Goal: Find specific page/section: Find specific page/section

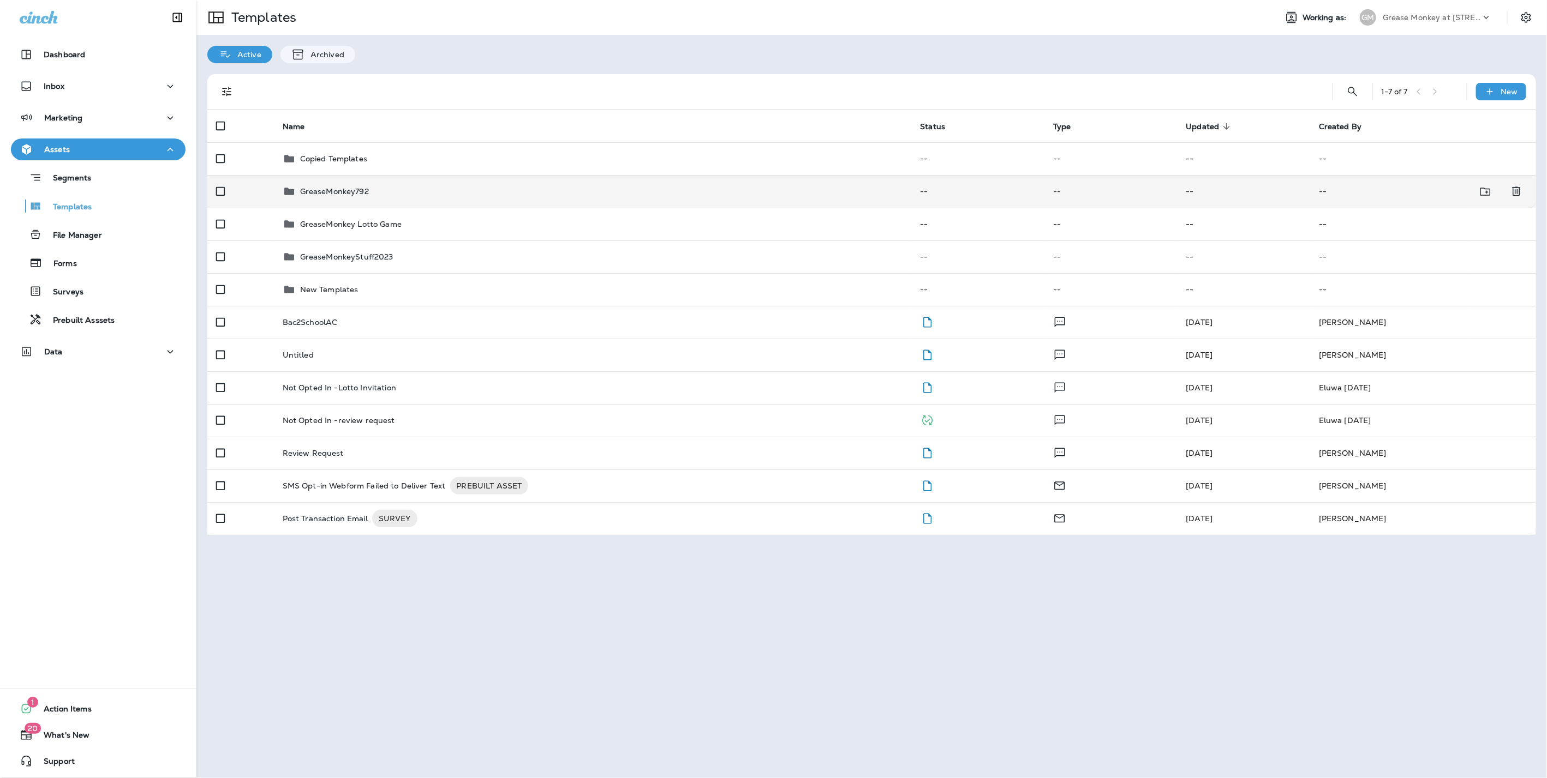
click at [357, 203] on td "GreaseMonkey792" at bounding box center [593, 191] width 638 height 33
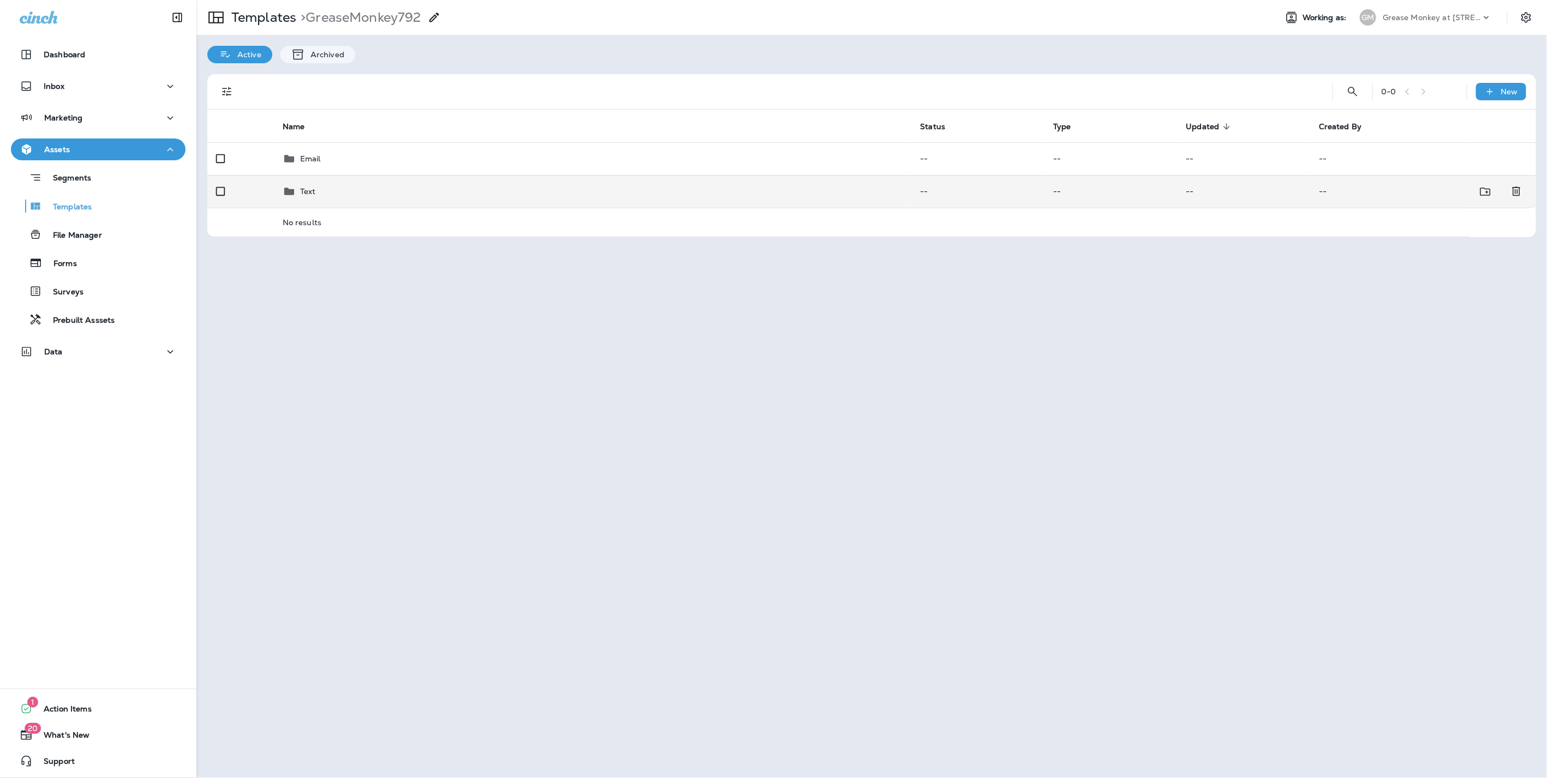
click at [334, 196] on div "Text" at bounding box center [593, 191] width 620 height 13
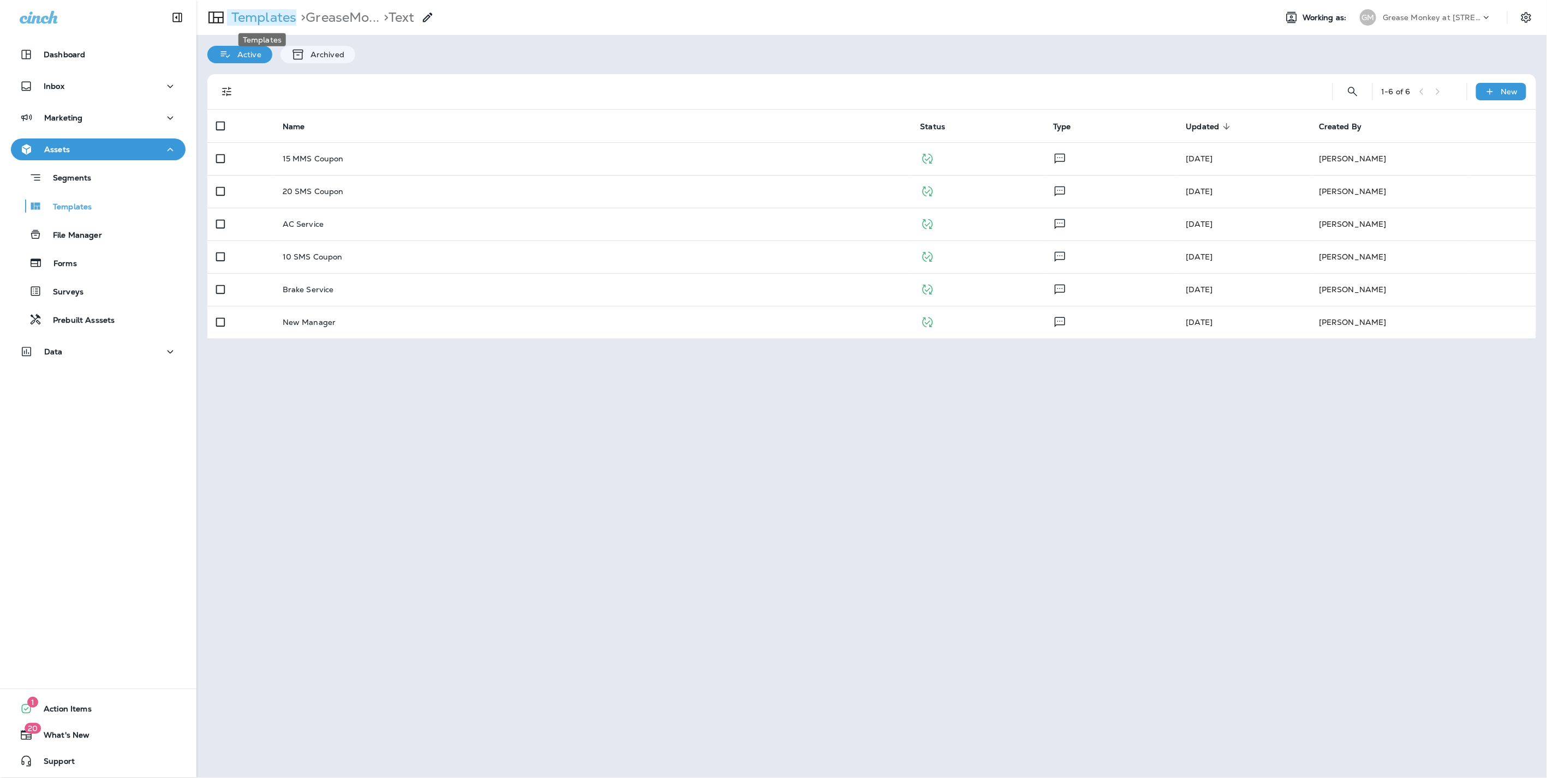
click at [255, 18] on p "Templates" at bounding box center [261, 17] width 69 height 16
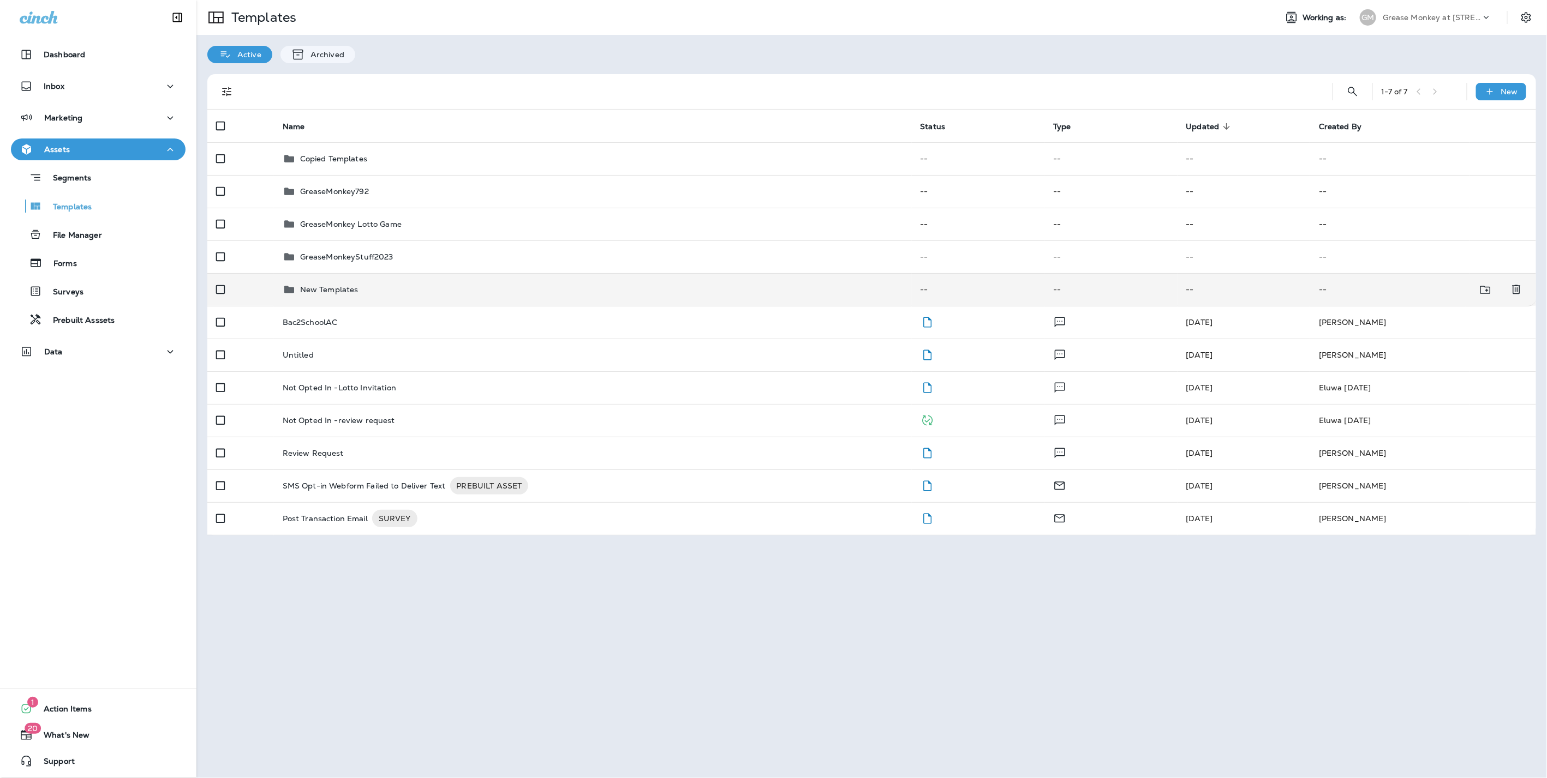
click at [330, 287] on p "New Templates" at bounding box center [329, 289] width 58 height 9
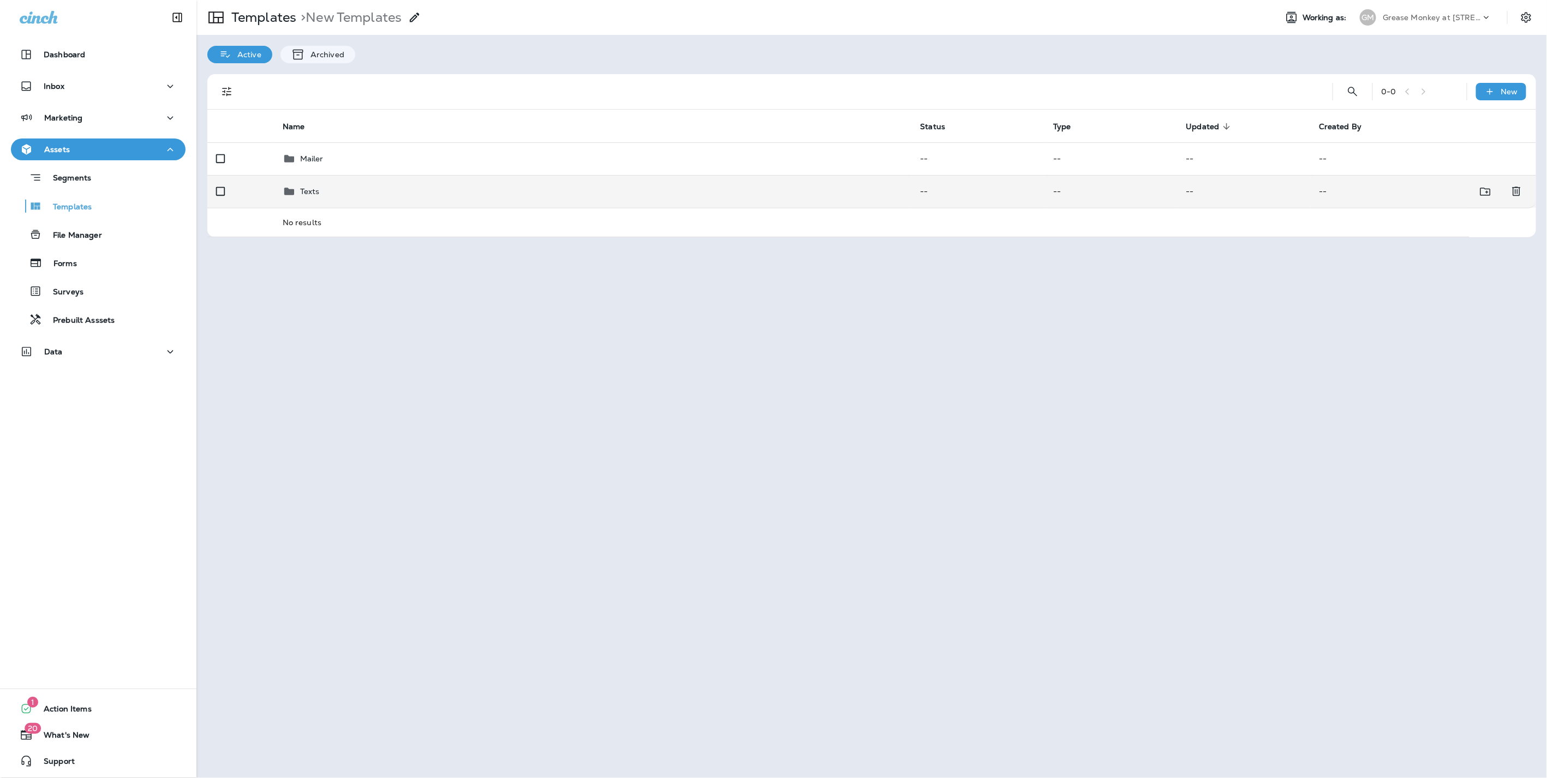
click at [311, 195] on p "Texts" at bounding box center [310, 191] width 20 height 9
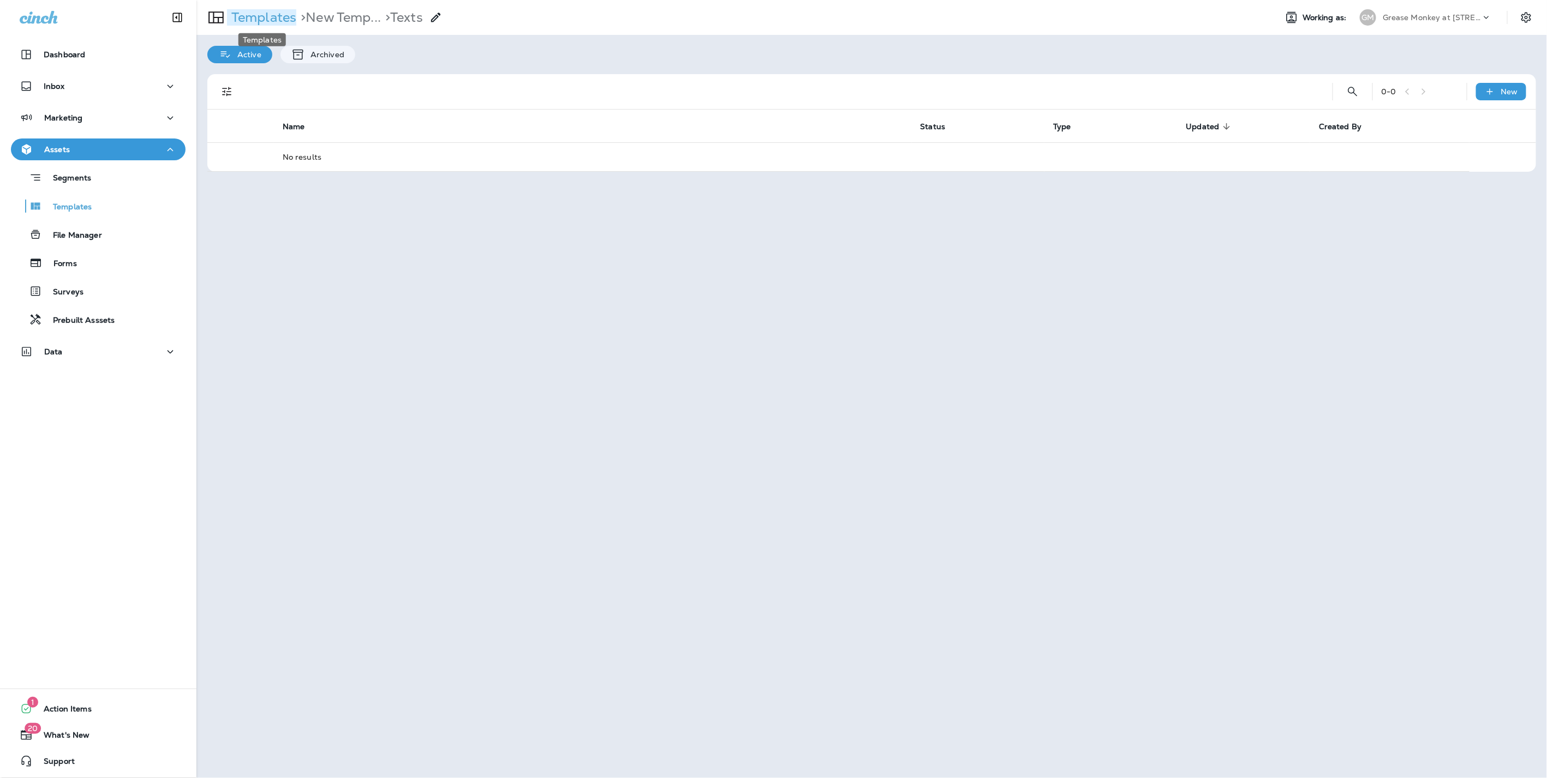
click at [257, 16] on p "Templates" at bounding box center [261, 17] width 69 height 16
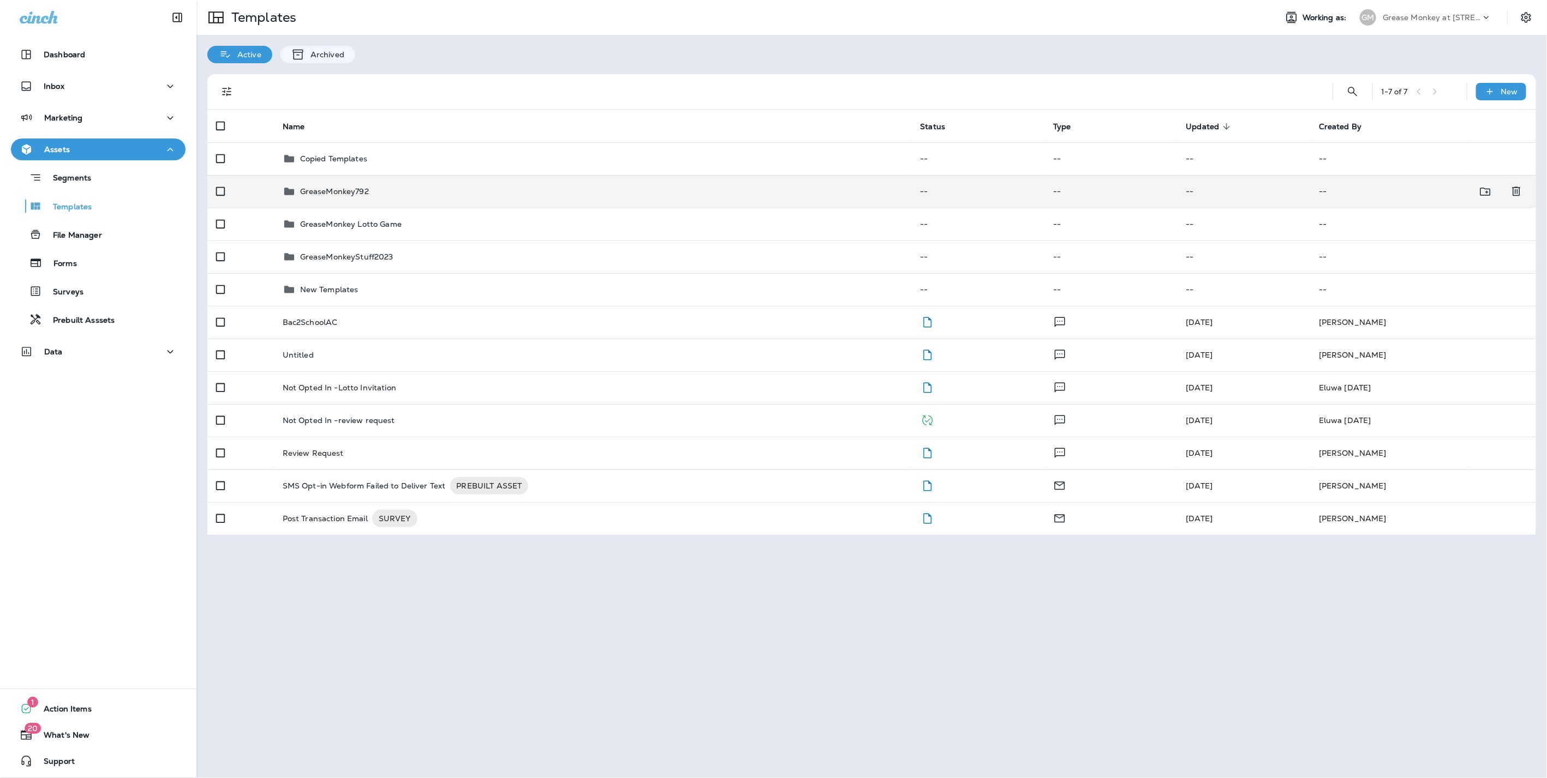
click at [337, 191] on p "GreaseMonkey792" at bounding box center [334, 191] width 69 height 9
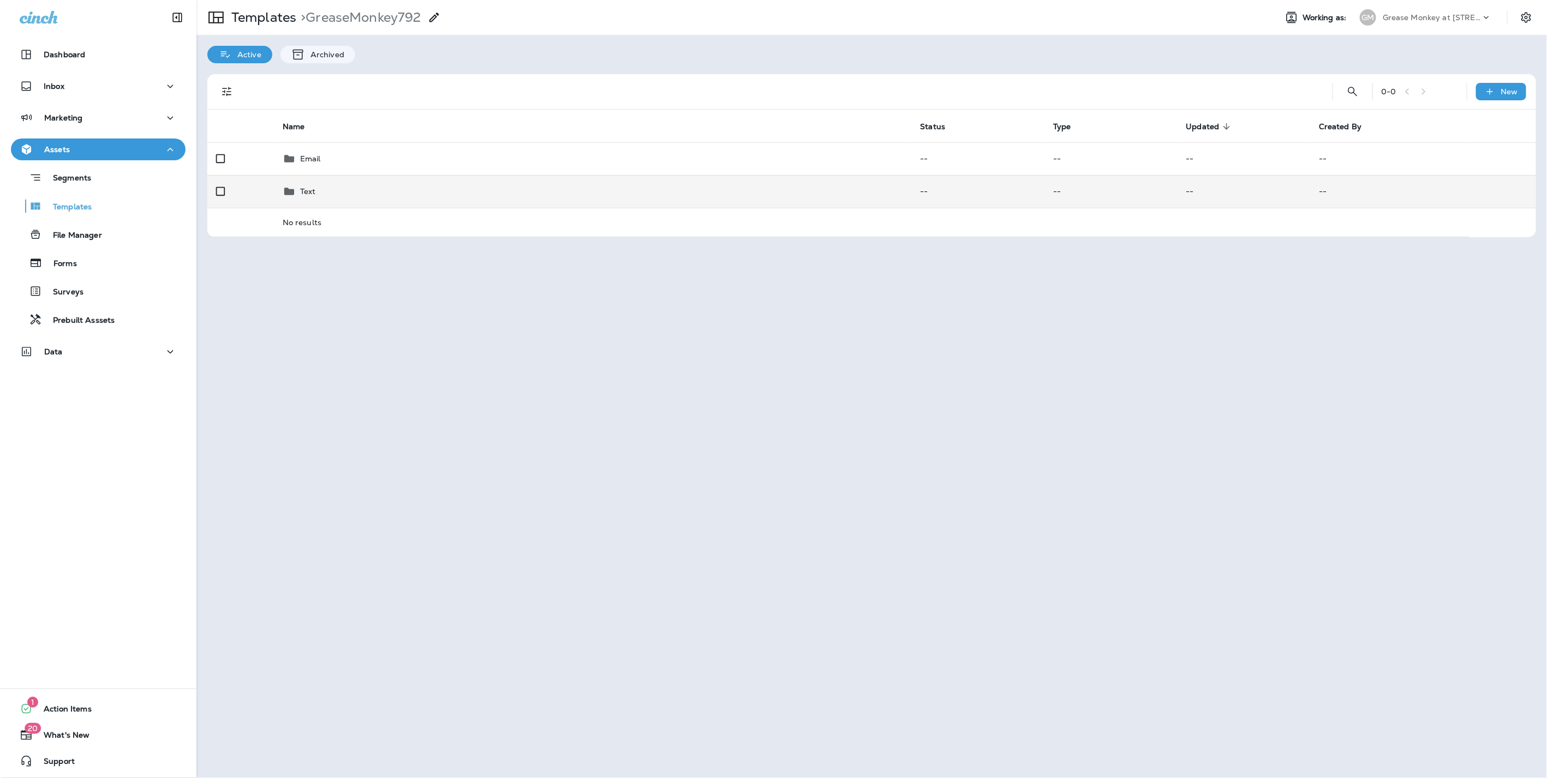
click at [321, 192] on div "Text" at bounding box center [593, 191] width 620 height 13
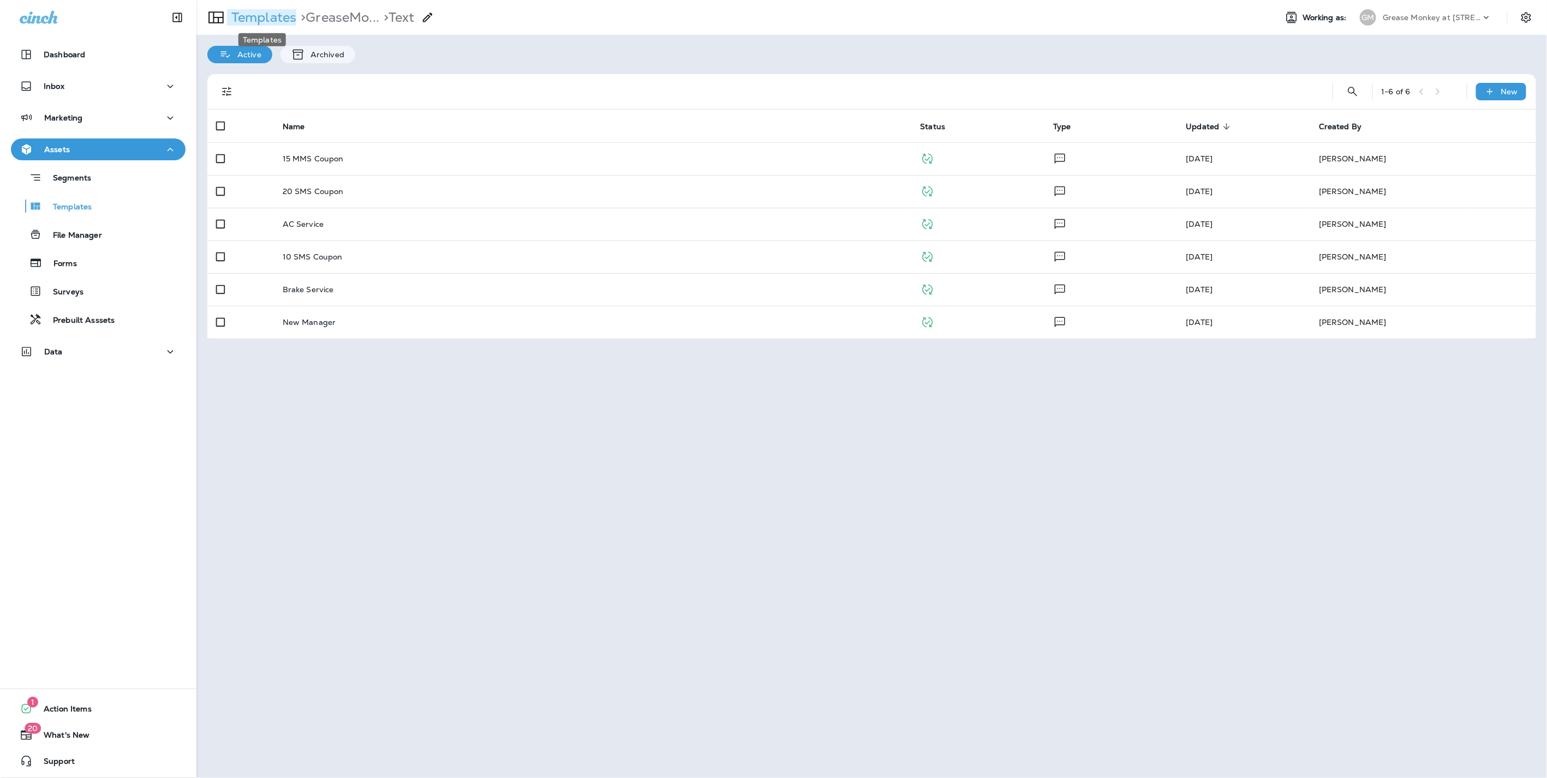
click at [227, 21] on p "Templates" at bounding box center [261, 17] width 69 height 16
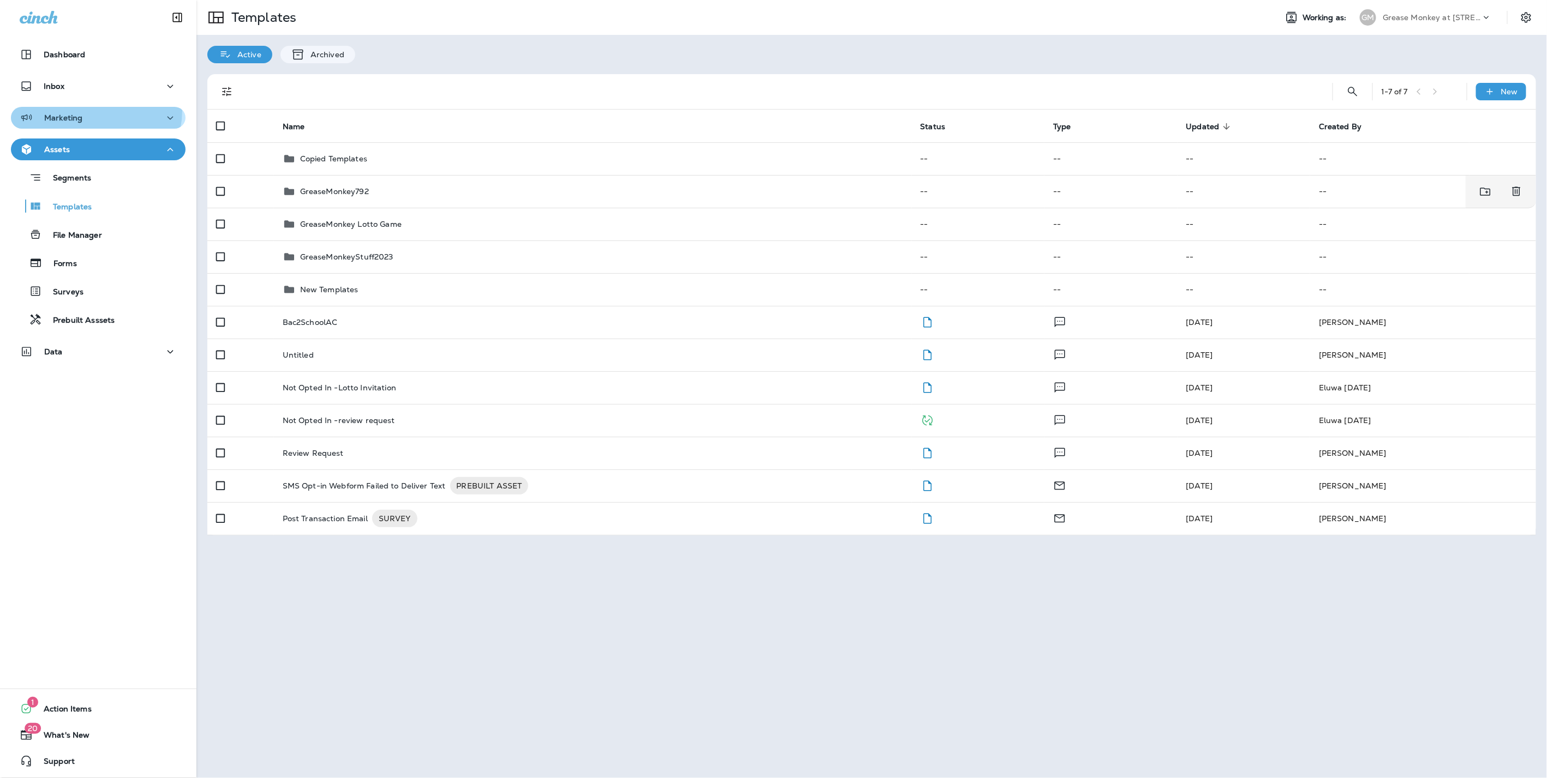
click at [91, 110] on button "Marketing" at bounding box center [98, 118] width 175 height 22
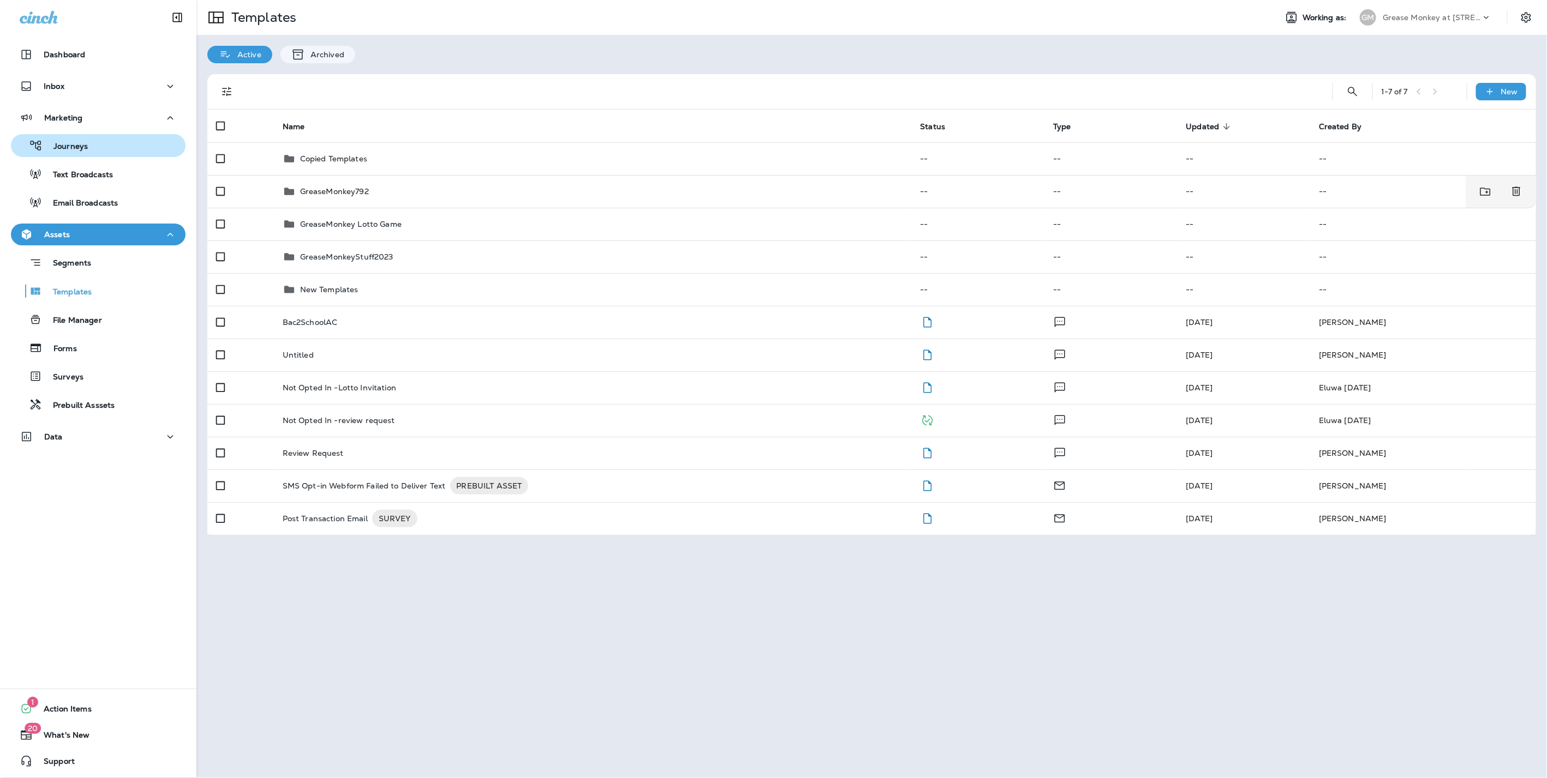
click at [83, 146] on p "Journeys" at bounding box center [65, 147] width 45 height 10
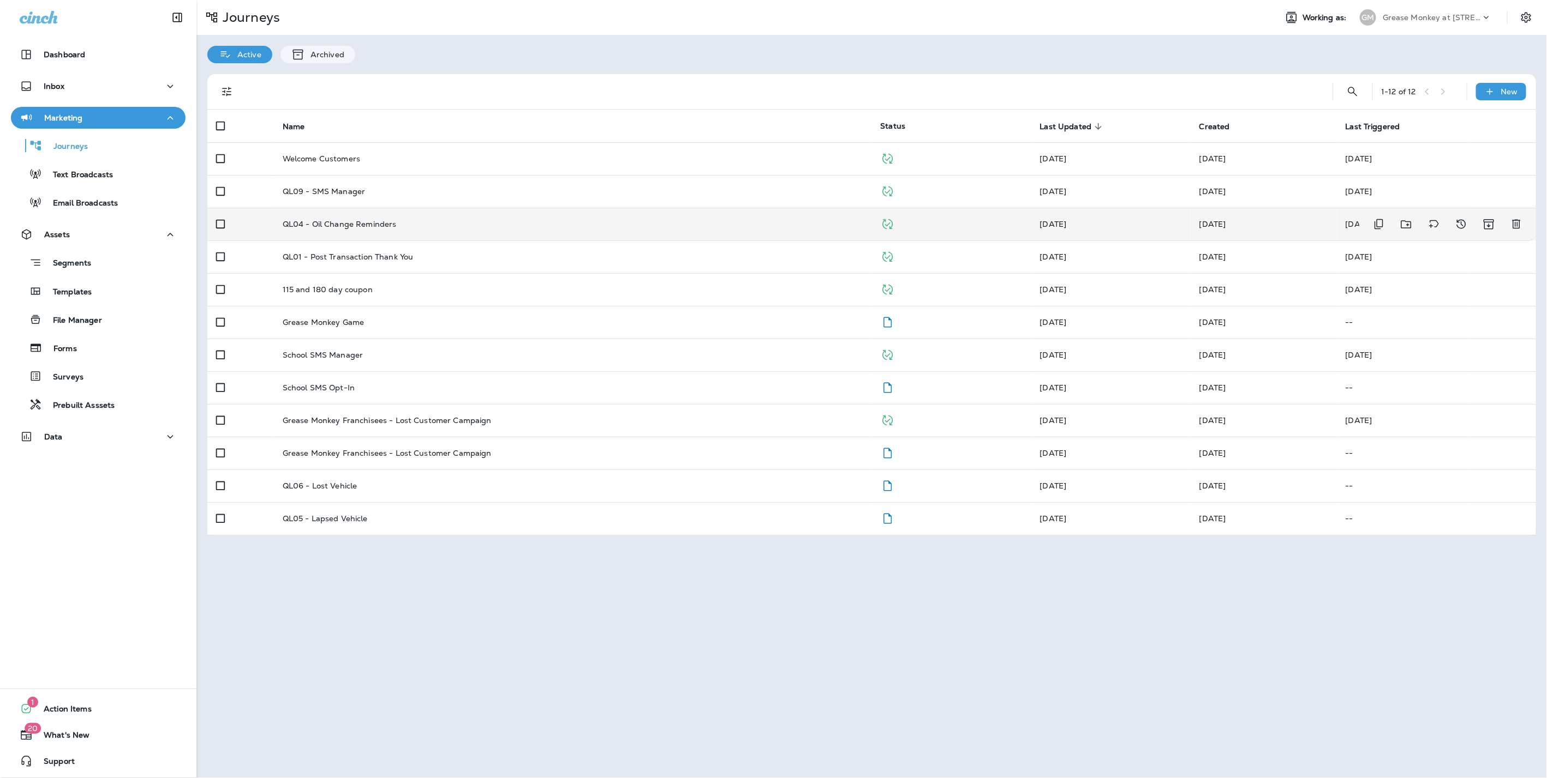
click at [356, 223] on p "QL04 - Oil Change Reminders" at bounding box center [340, 224] width 114 height 9
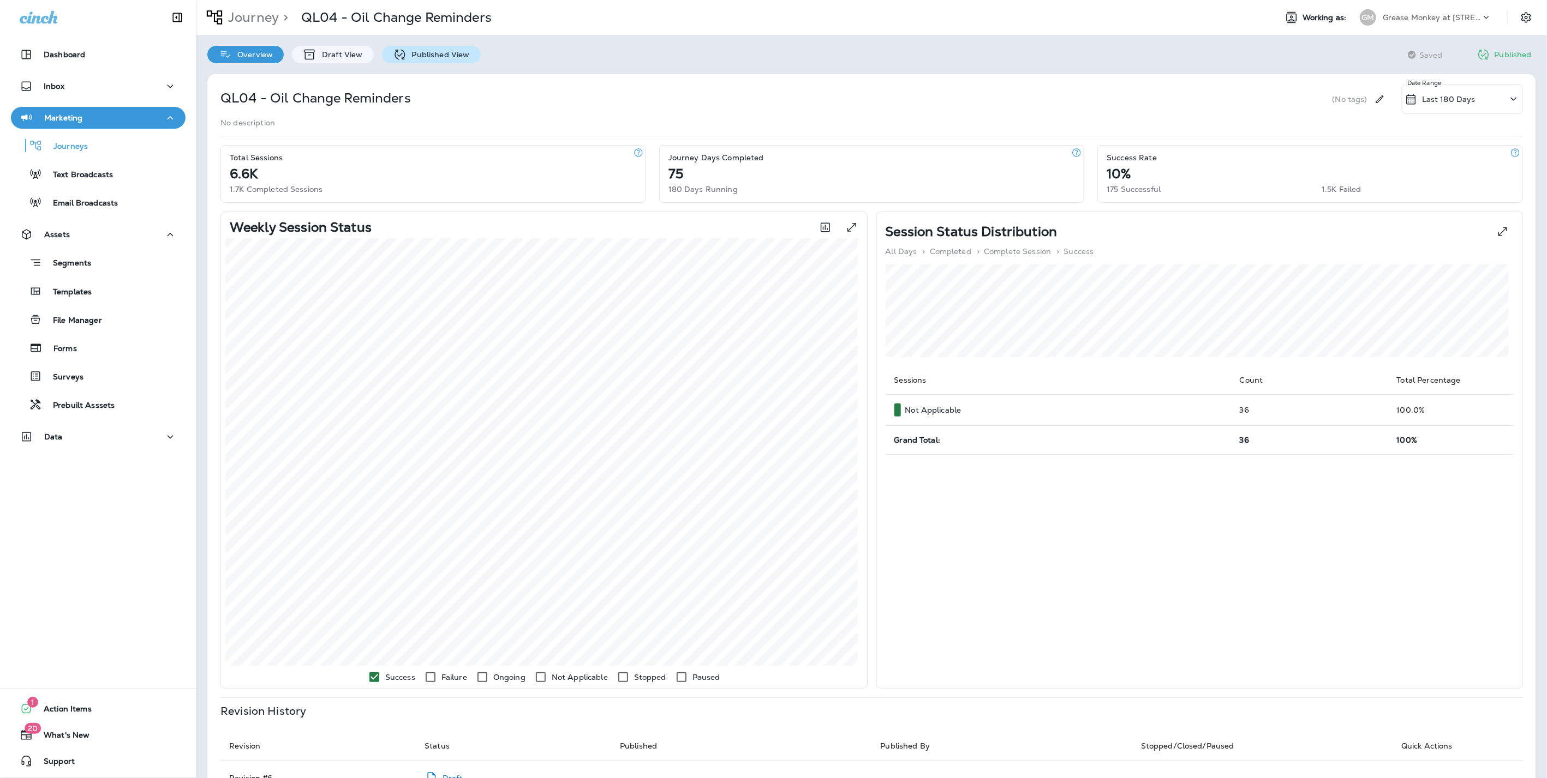
click at [426, 51] on p "Published View" at bounding box center [437, 54] width 63 height 9
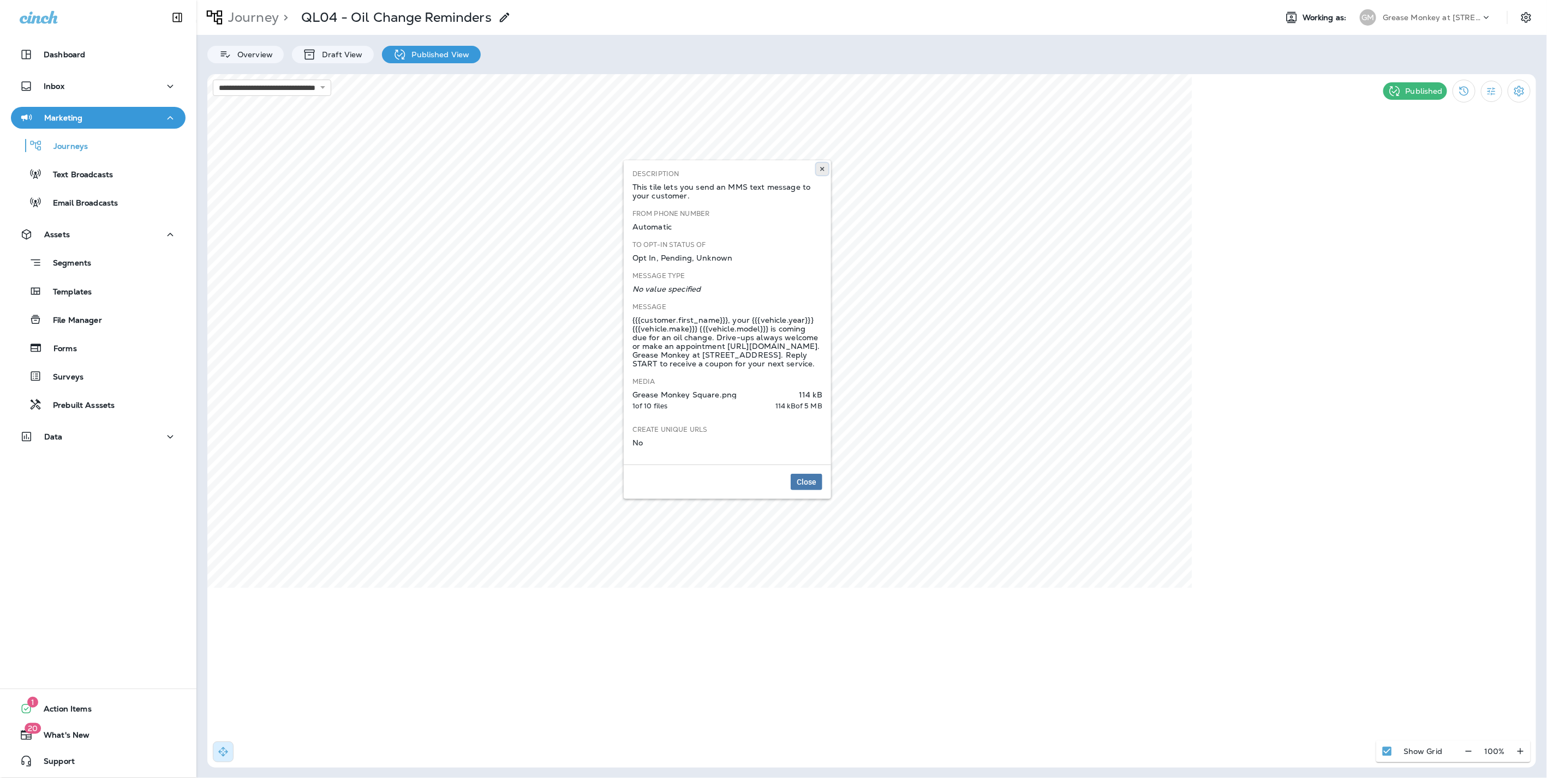
click at [821, 170] on use at bounding box center [822, 169] width 4 height 4
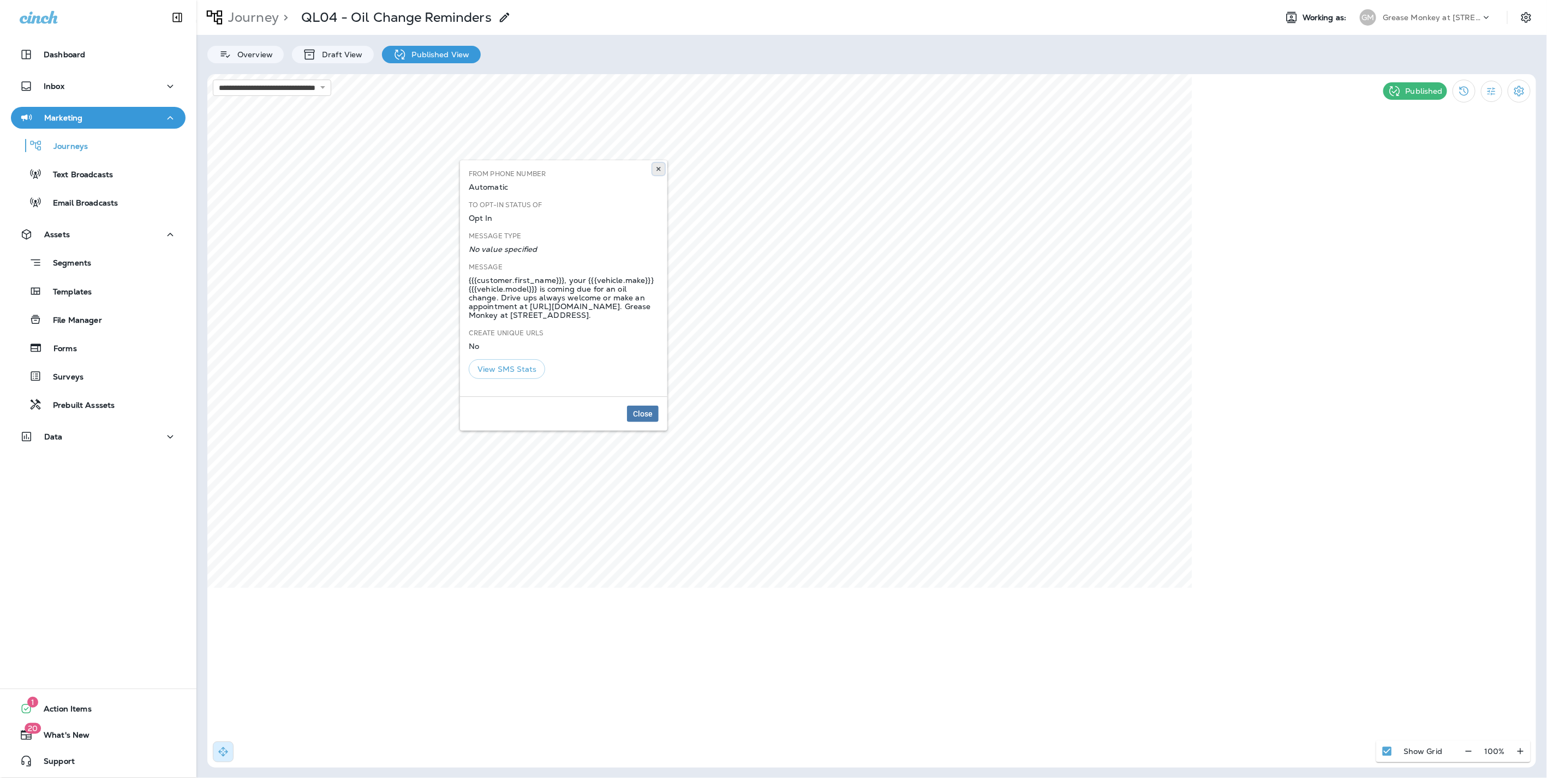
click at [658, 167] on icon at bounding box center [658, 169] width 7 height 7
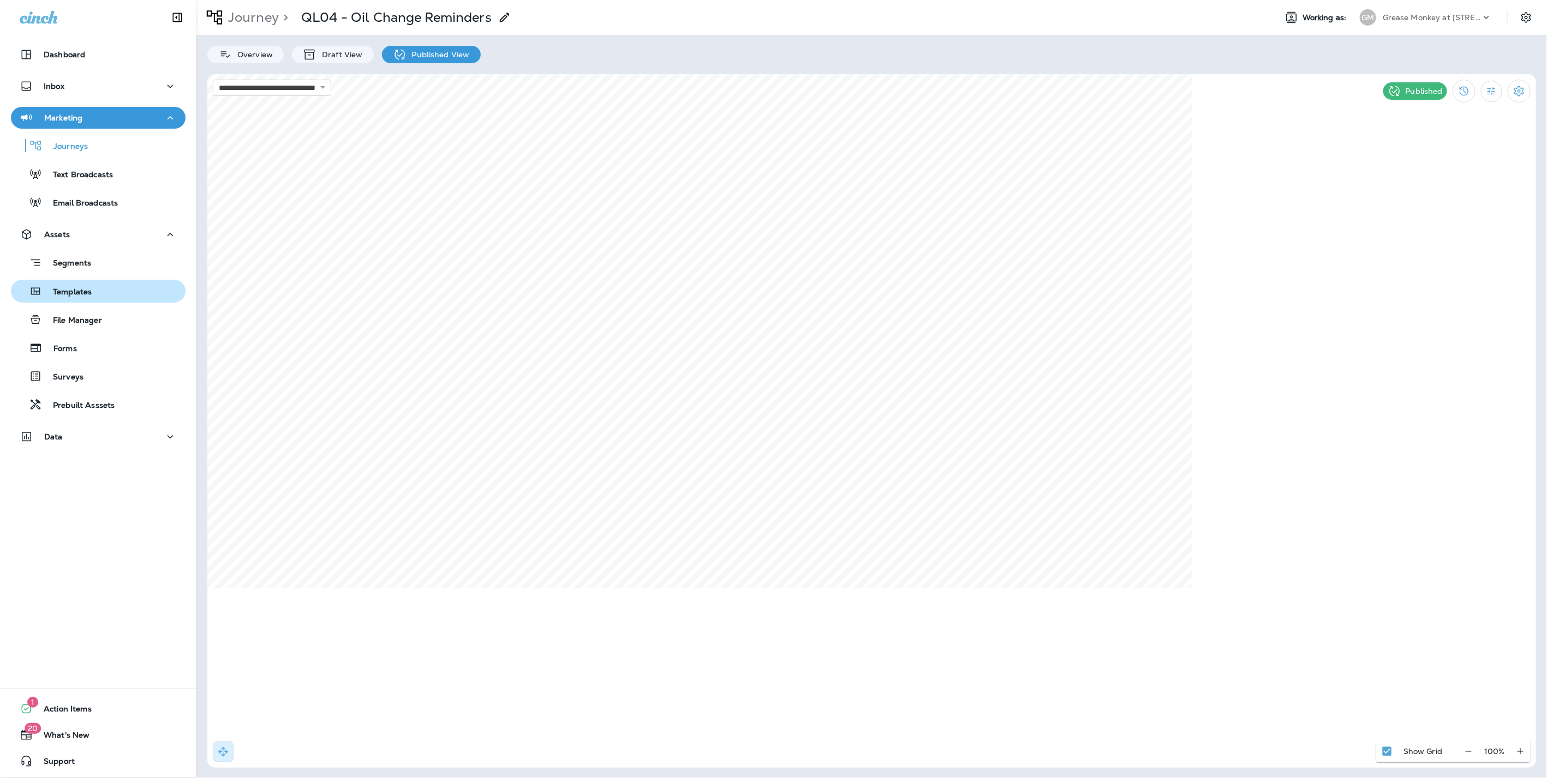
click at [89, 288] on p "Templates" at bounding box center [67, 292] width 50 height 10
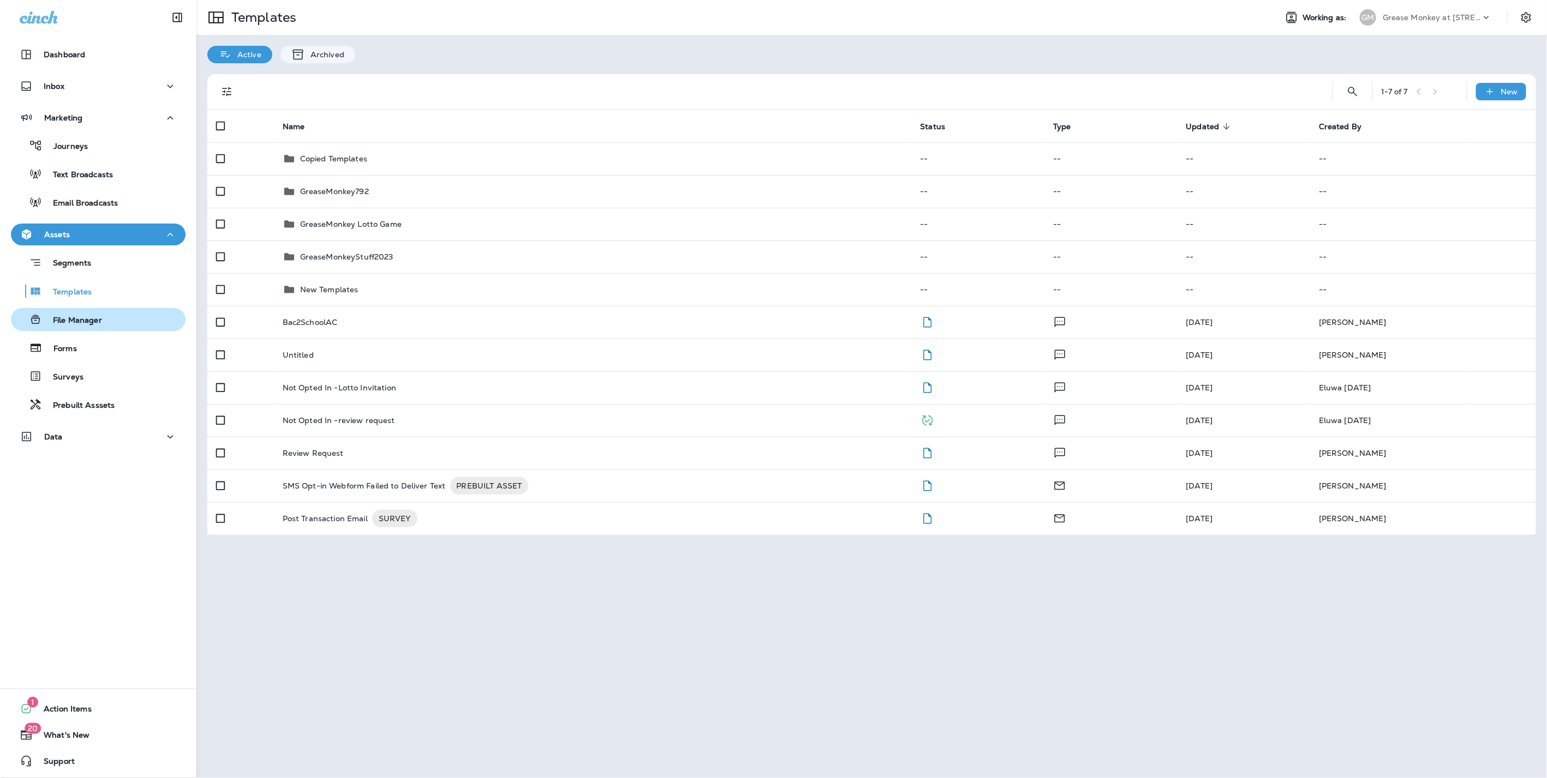
click at [87, 317] on p "File Manager" at bounding box center [72, 321] width 60 height 10
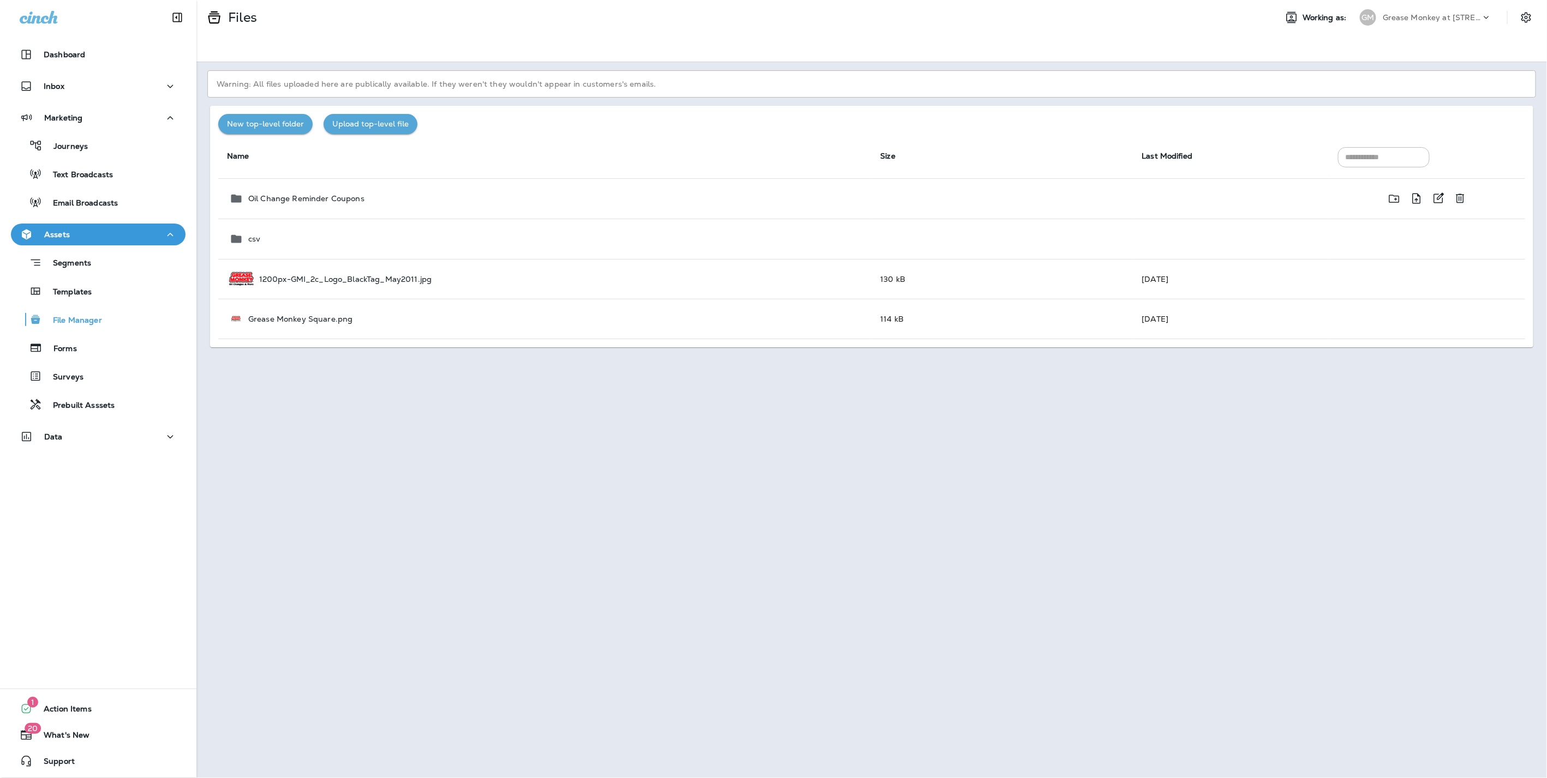
click at [298, 197] on p "Oil Change Reminder Coupons" at bounding box center [306, 198] width 116 height 9
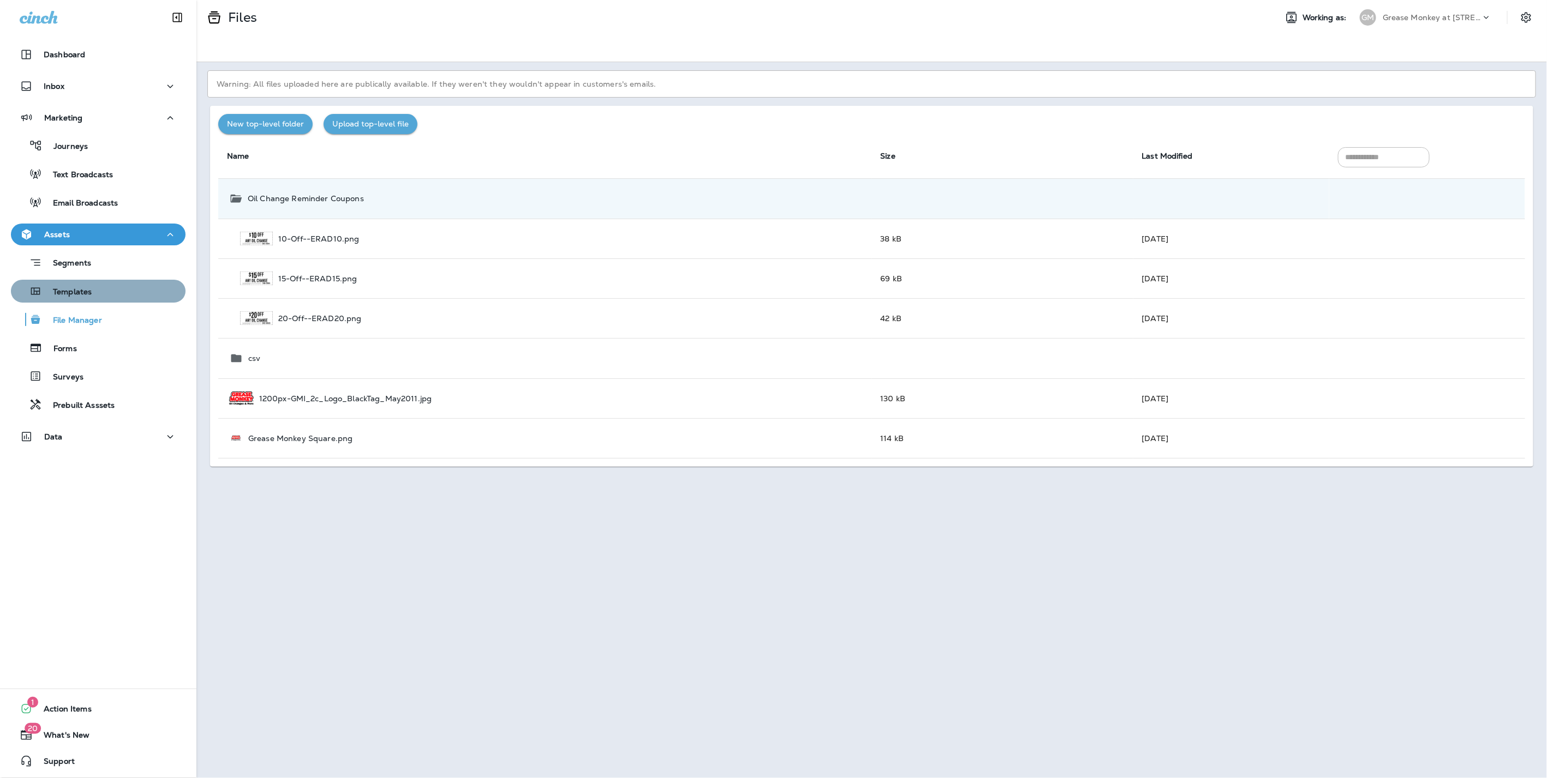
click at [101, 299] on button "Templates" at bounding box center [98, 291] width 175 height 23
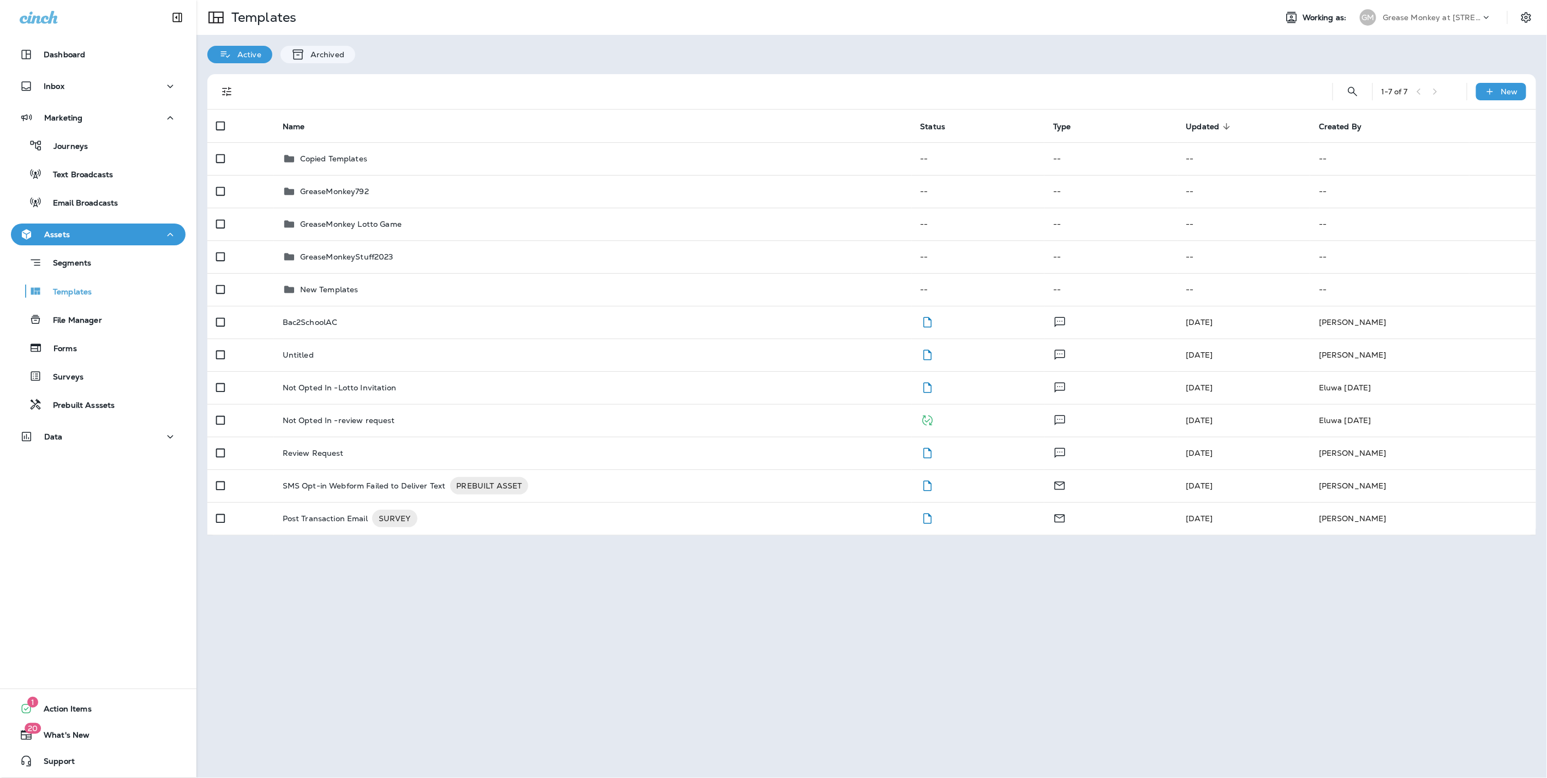
click at [1431, 16] on p "Grease Monkey at 18609 Green Valley Ranch BLVD" at bounding box center [1431, 17] width 98 height 9
type input "*********"
click at [1392, 88] on p "Threshold Automotive Service dba Grease Monkey" at bounding box center [1434, 90] width 119 height 17
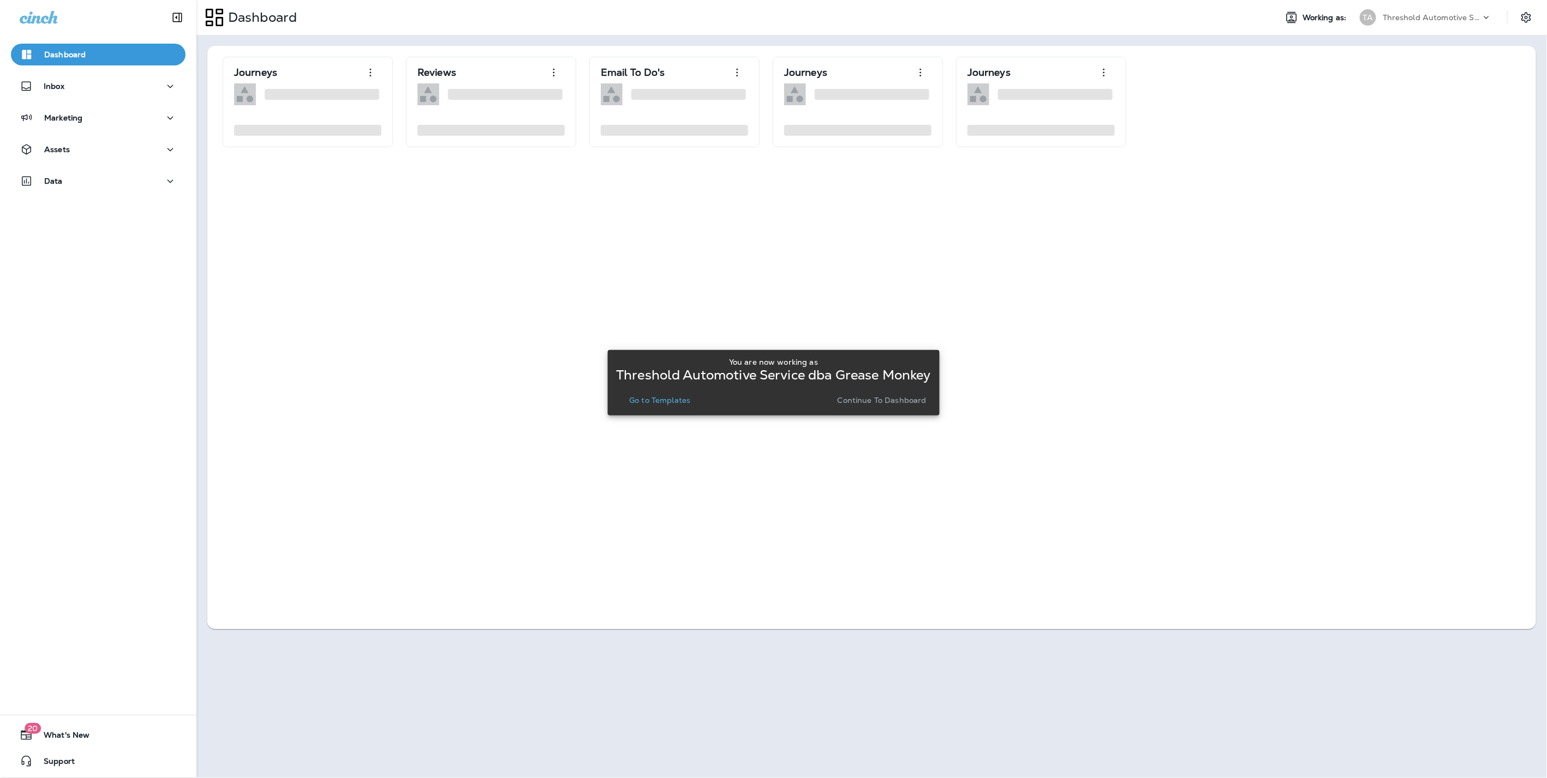
click at [866, 400] on p "Continue to Dashboard" at bounding box center [881, 400] width 89 height 9
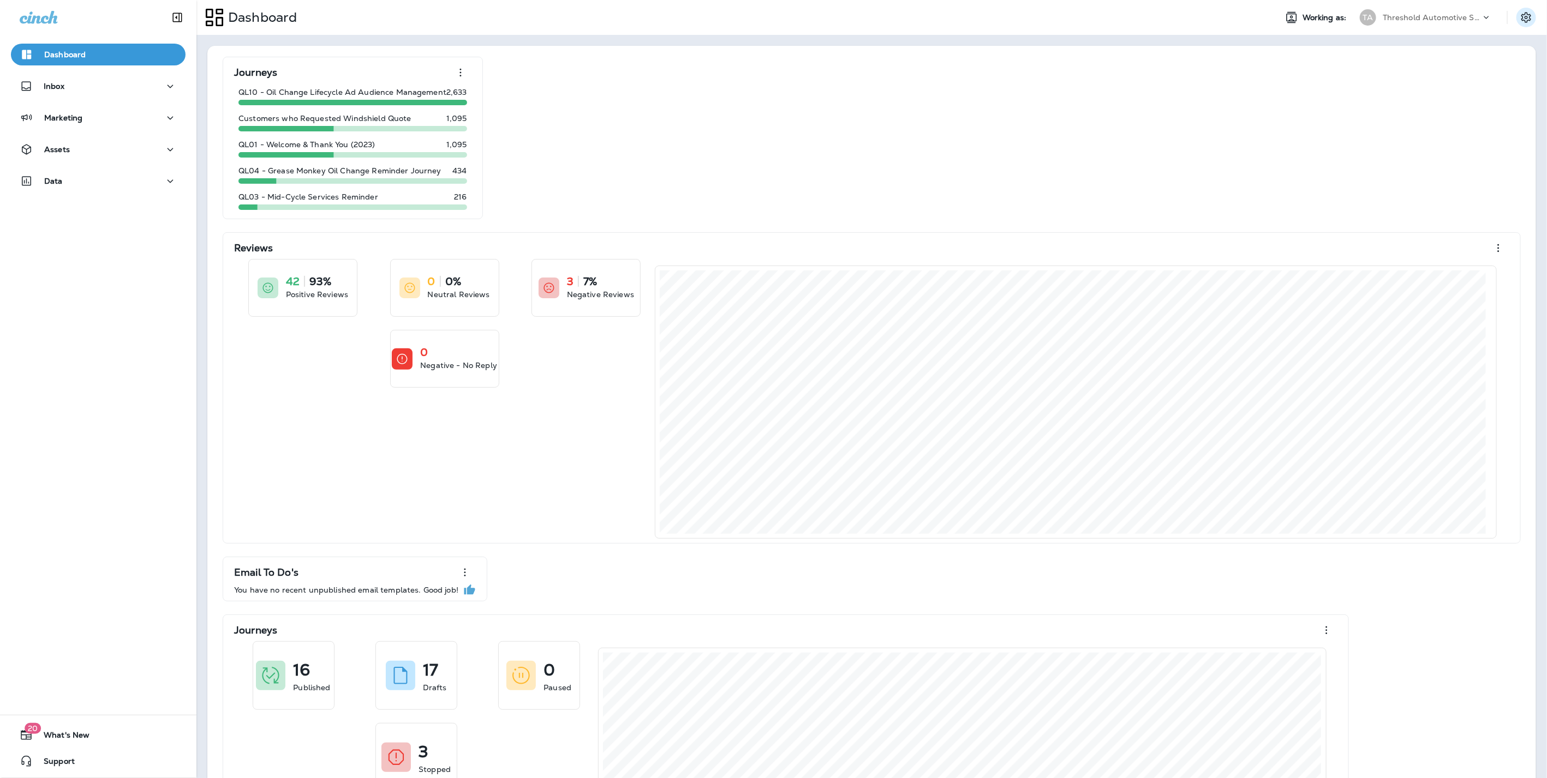
click at [1519, 15] on icon "Settings" at bounding box center [1525, 17] width 13 height 13
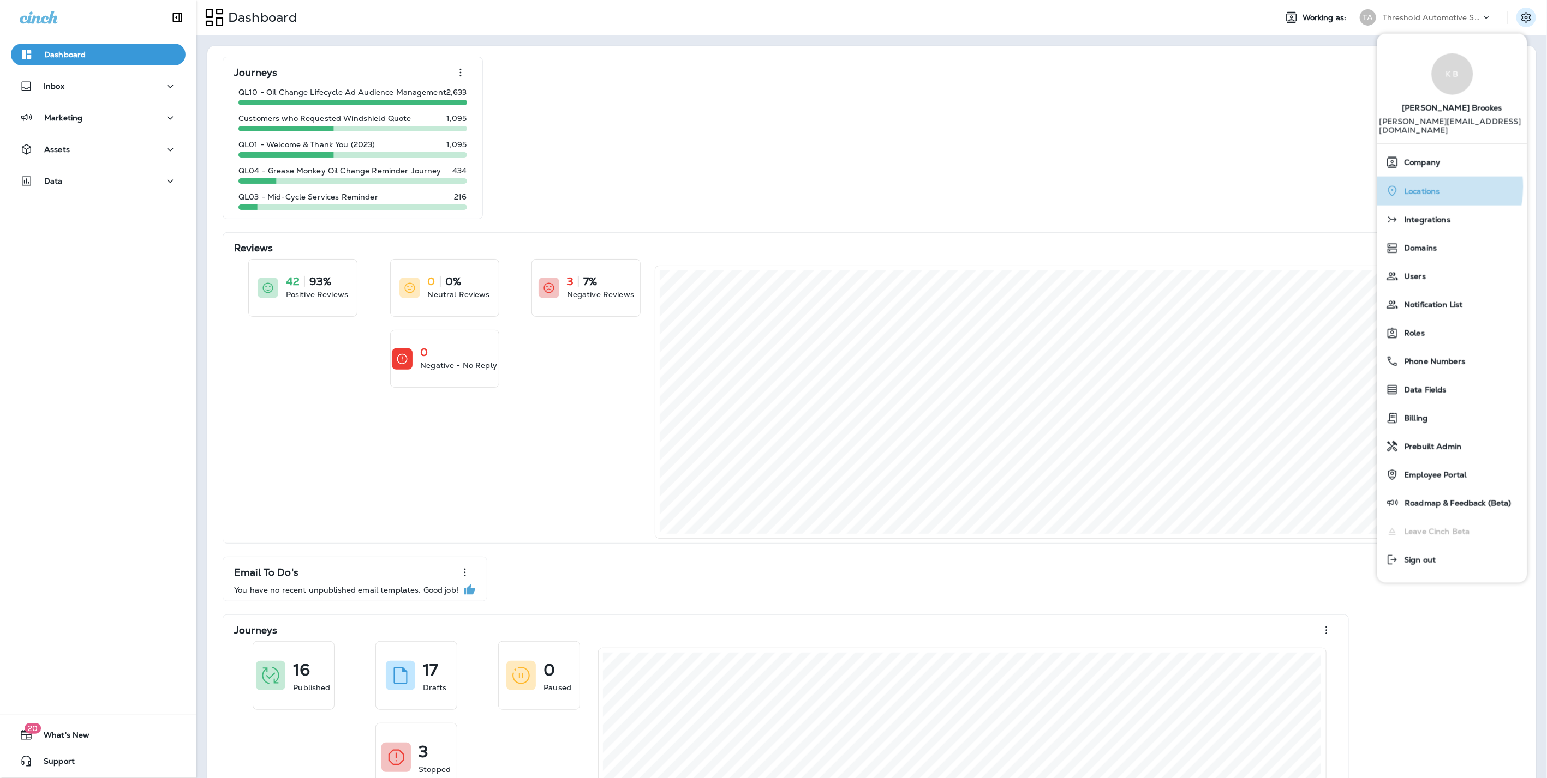
click at [1412, 187] on span "Locations" at bounding box center [1419, 191] width 41 height 9
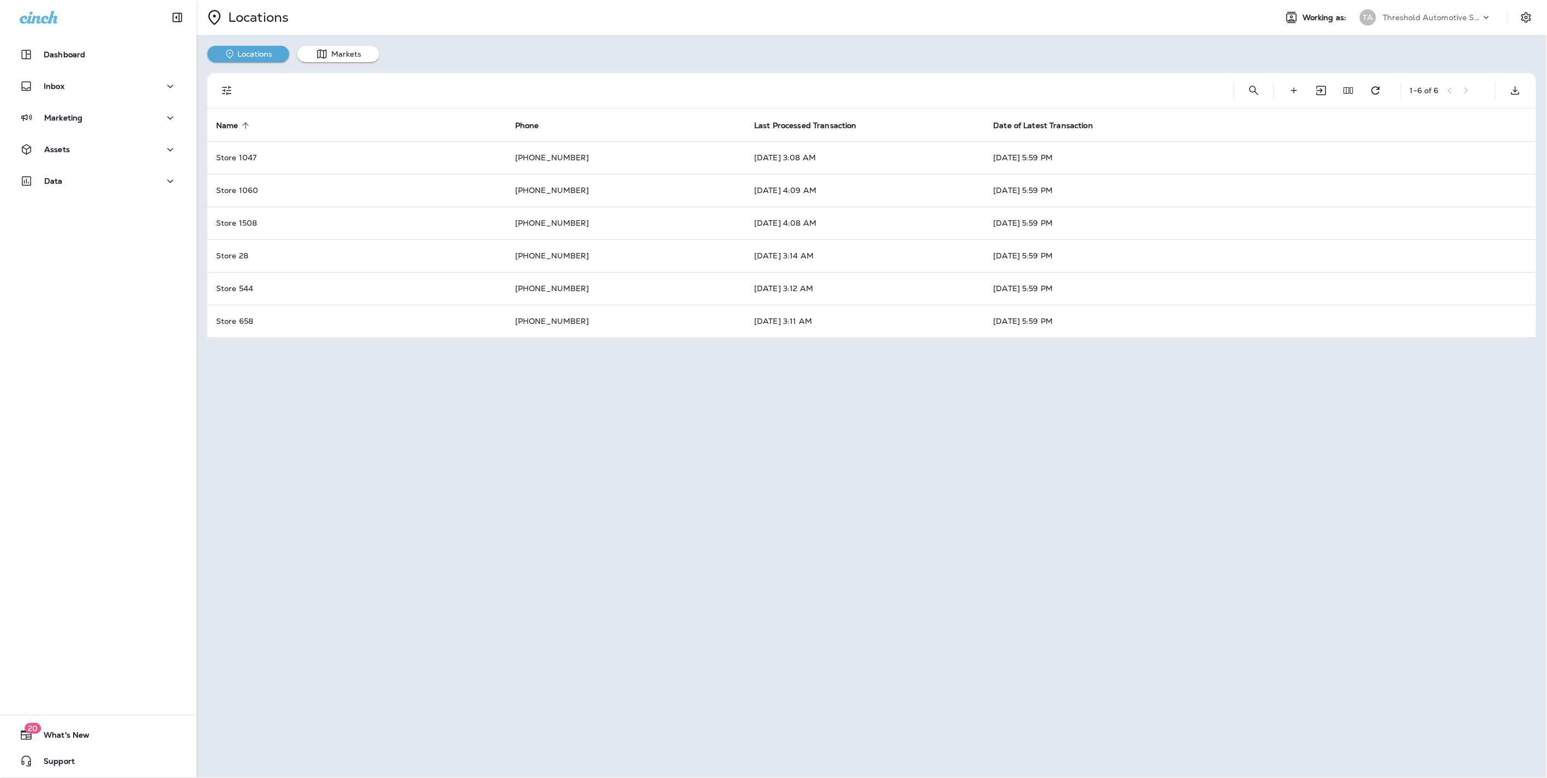
click at [1412, 15] on p "Threshold Automotive Service dba Grease Monkey" at bounding box center [1431, 17] width 98 height 9
type input "**"
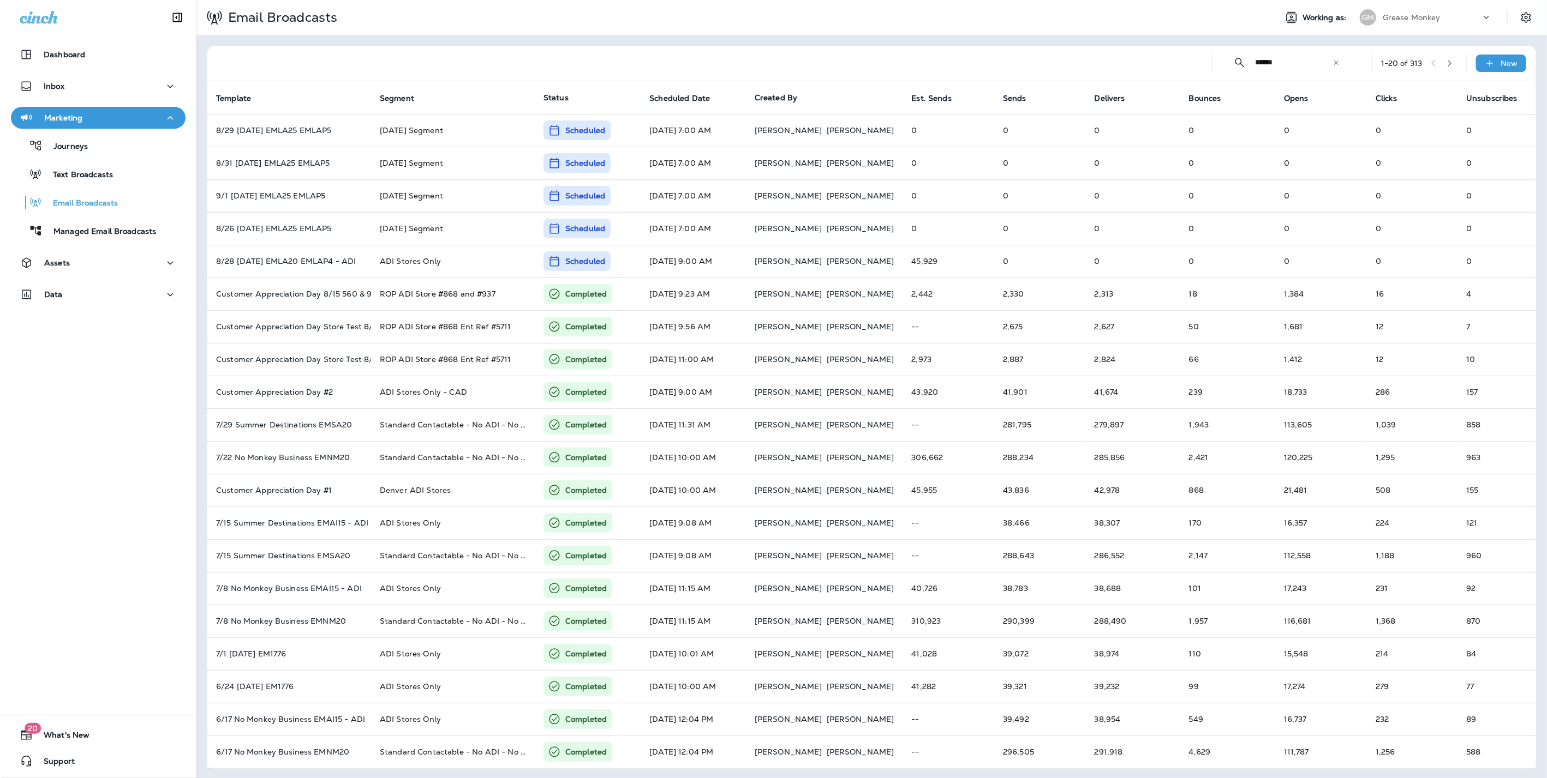
type input "*******"
